Goal: Information Seeking & Learning: Learn about a topic

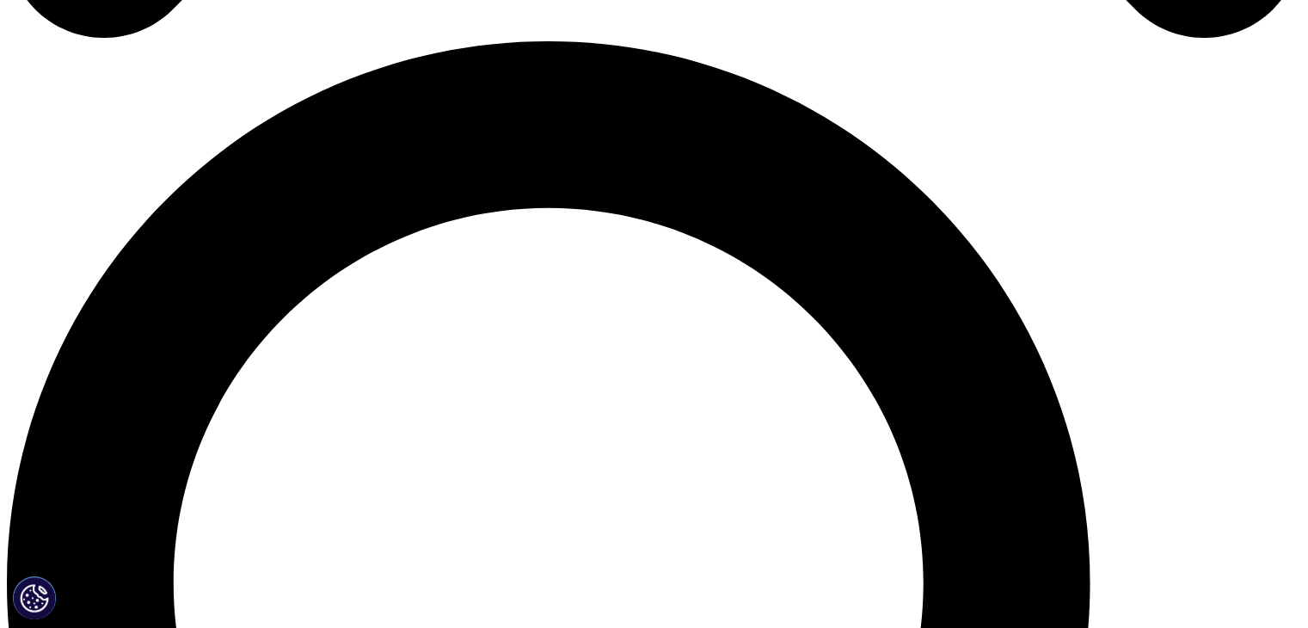
scroll to position [1295, 0]
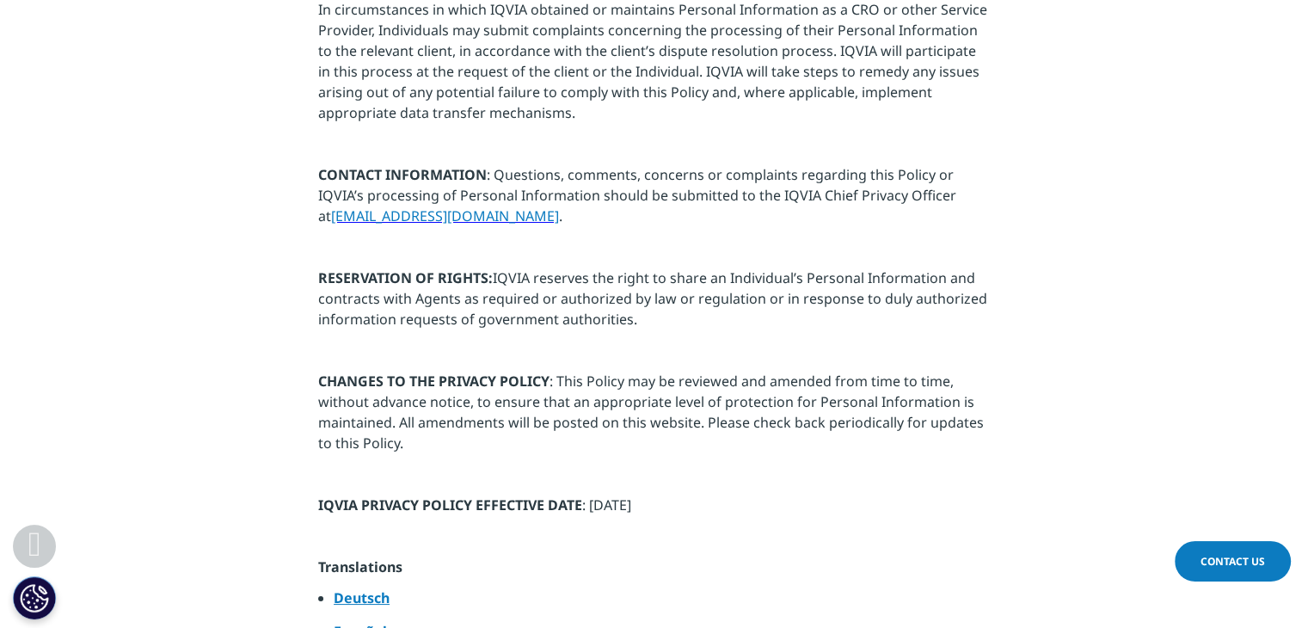
scroll to position [8599, 0]
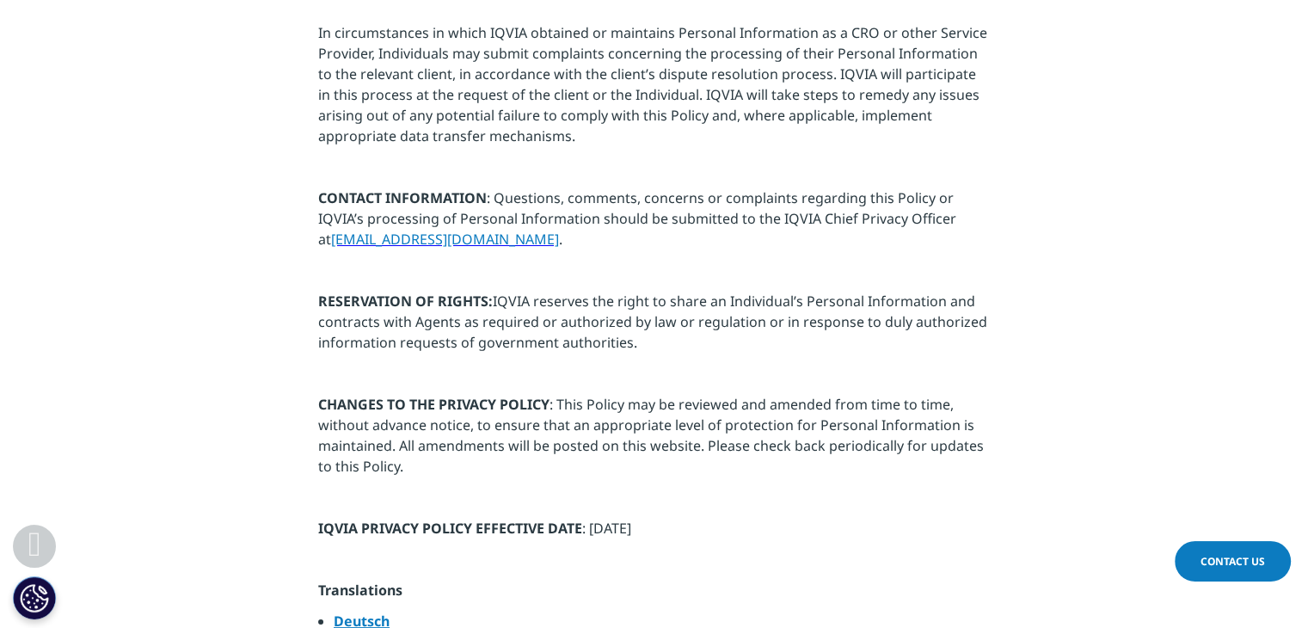
click at [351, 611] on strong "Deutsch" at bounding box center [362, 620] width 56 height 19
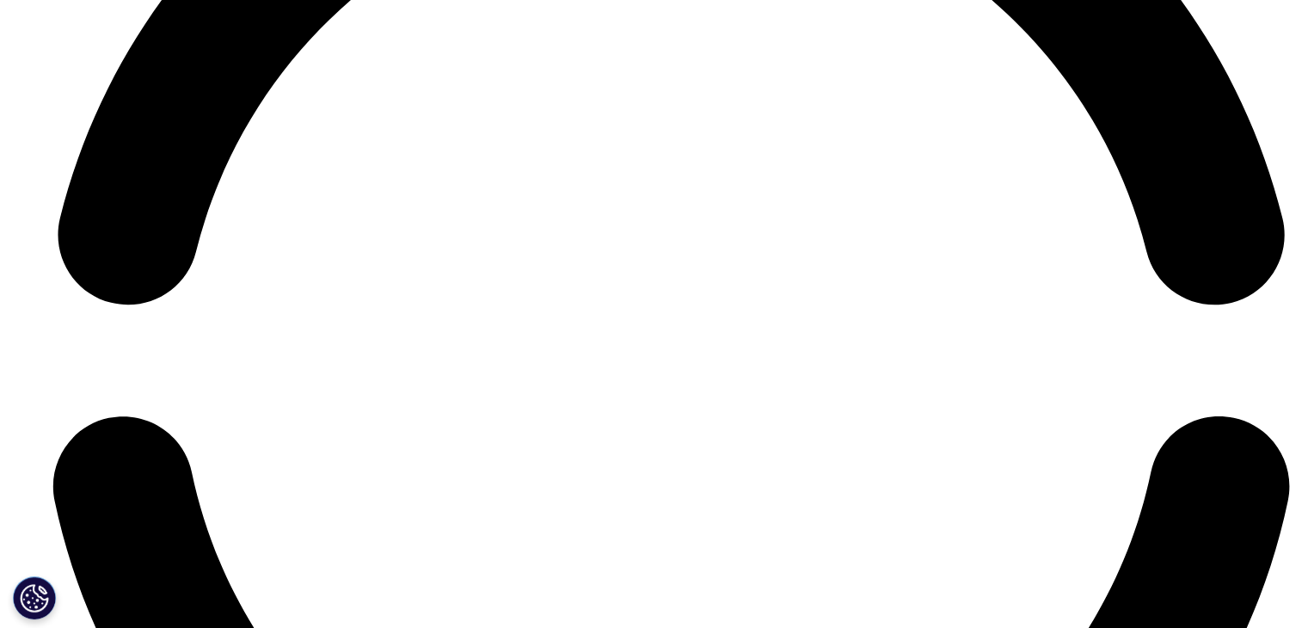
scroll to position [8513, 0]
